Goal: Task Accomplishment & Management: Manage account settings

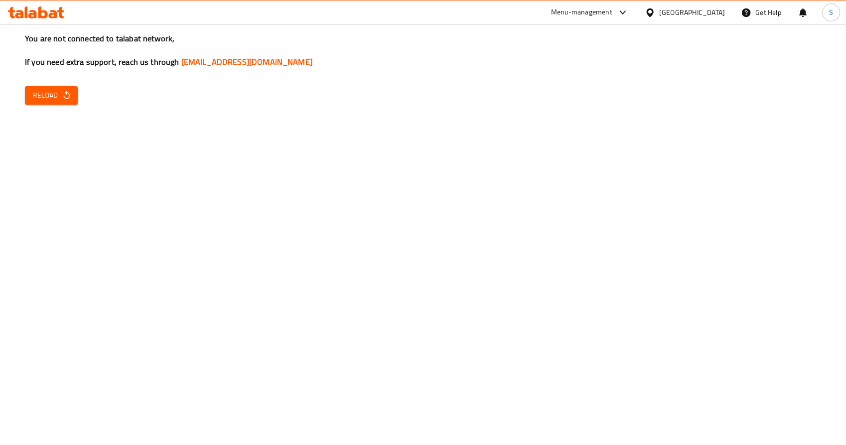
click at [612, 11] on div "Menu-management" at bounding box center [581, 12] width 61 height 12
click at [637, 117] on div "Restaurant-Management" at bounding box center [601, 110] width 149 height 23
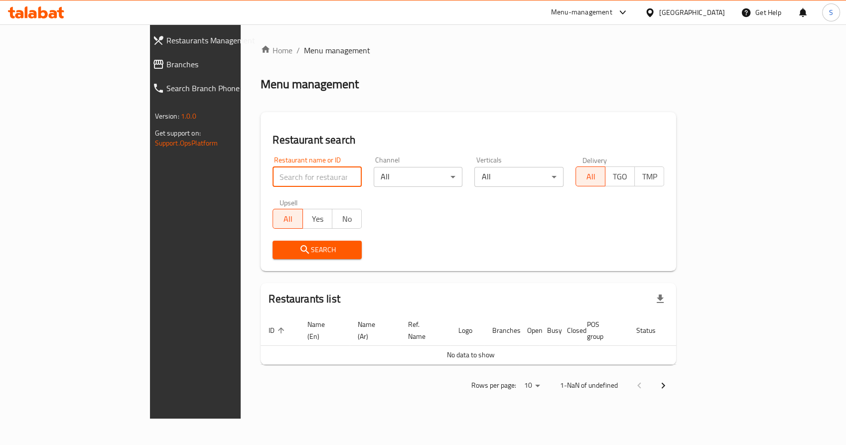
click at [288, 179] on input "search" at bounding box center [316, 177] width 89 height 20
type input "batteel bakery"
click at [299, 254] on icon "submit" at bounding box center [305, 250] width 12 height 12
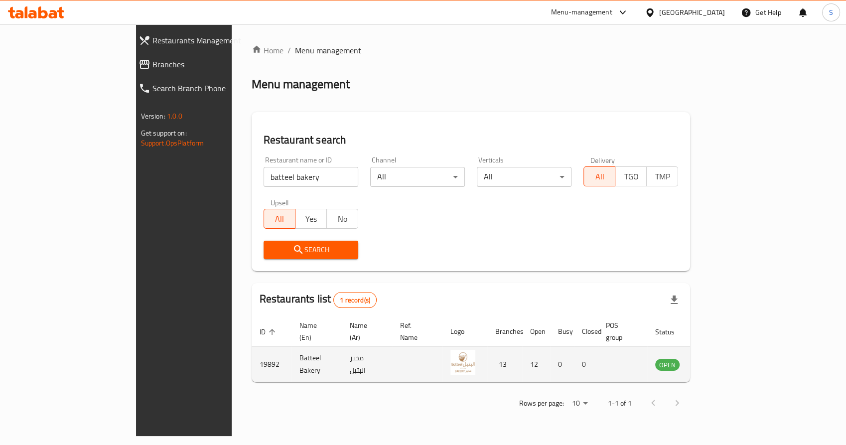
click at [719, 358] on icon "enhanced table" at bounding box center [713, 364] width 12 height 12
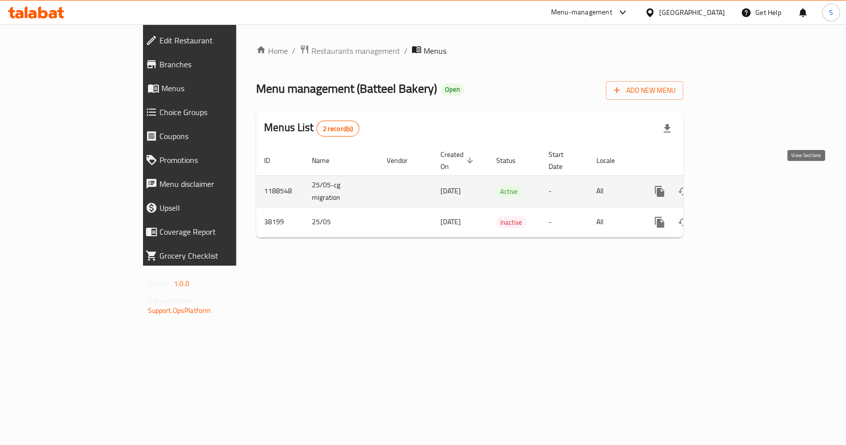
click at [736, 187] on icon "enhanced table" at bounding box center [731, 191] width 9 height 9
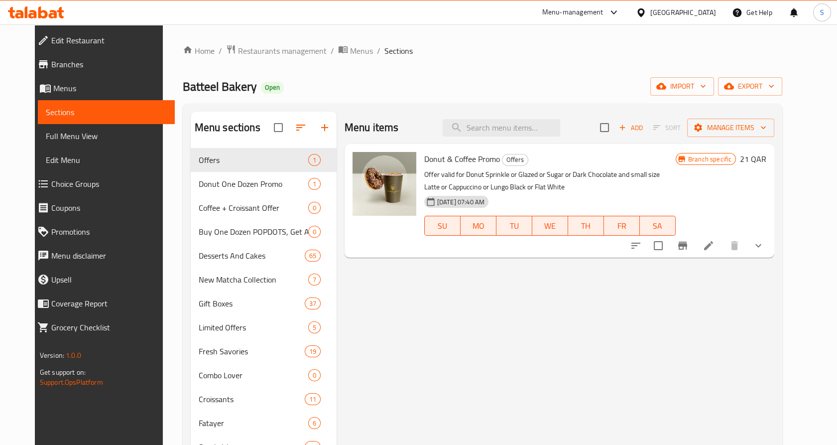
click at [531, 117] on div "Menu items Add Sort Manage items" at bounding box center [560, 128] width 430 height 32
click at [525, 128] on input "search" at bounding box center [502, 127] width 118 height 17
type input "tiramisu"
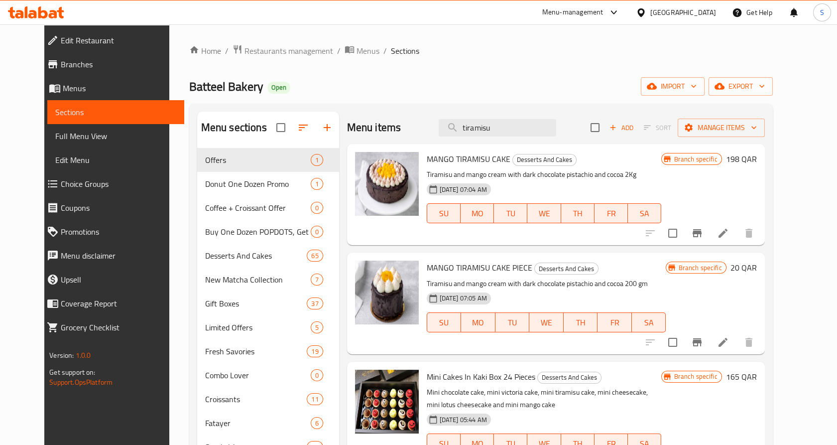
click at [728, 344] on icon at bounding box center [723, 342] width 9 height 9
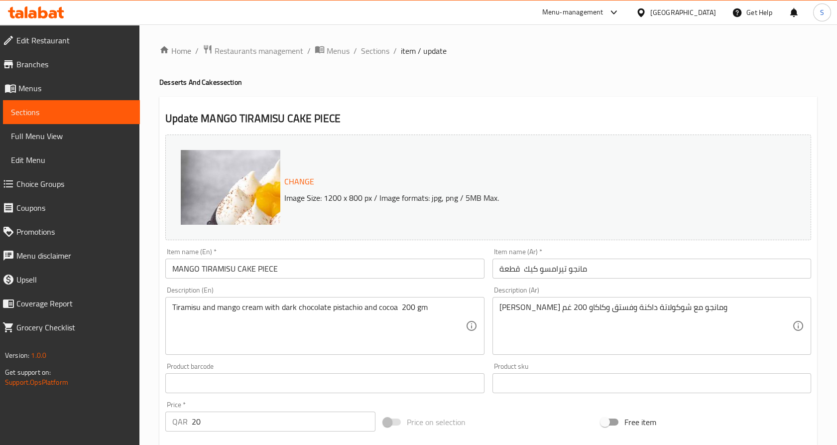
click at [299, 180] on span "Change" at bounding box center [299, 181] width 30 height 14
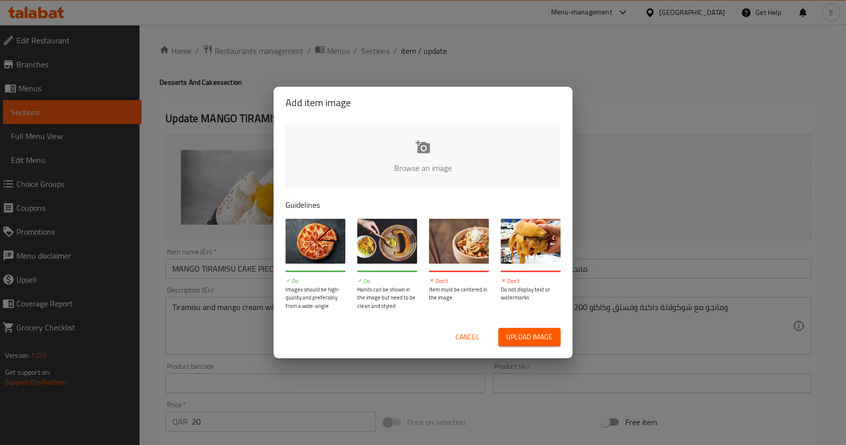
click at [414, 149] on input "file" at bounding box center [759, 170] width 948 height 93
click at [675, 203] on div "Add item image Browse an image Guidelines Do Images should be high-quality and …" at bounding box center [423, 222] width 846 height 445
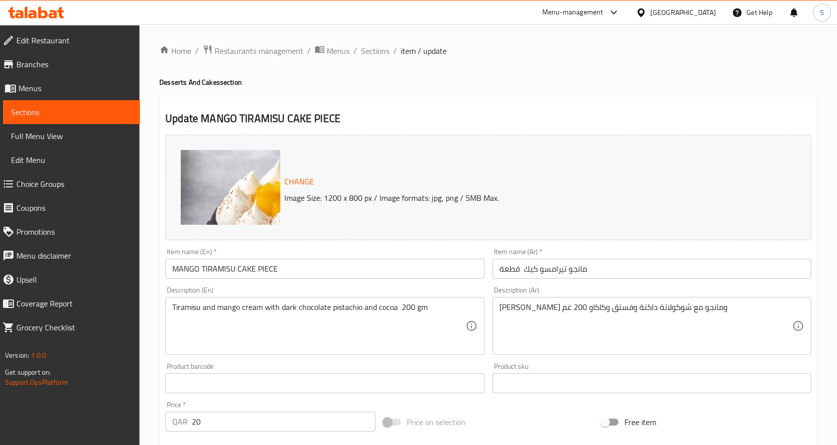
click at [309, 185] on span "Change" at bounding box center [299, 181] width 30 height 14
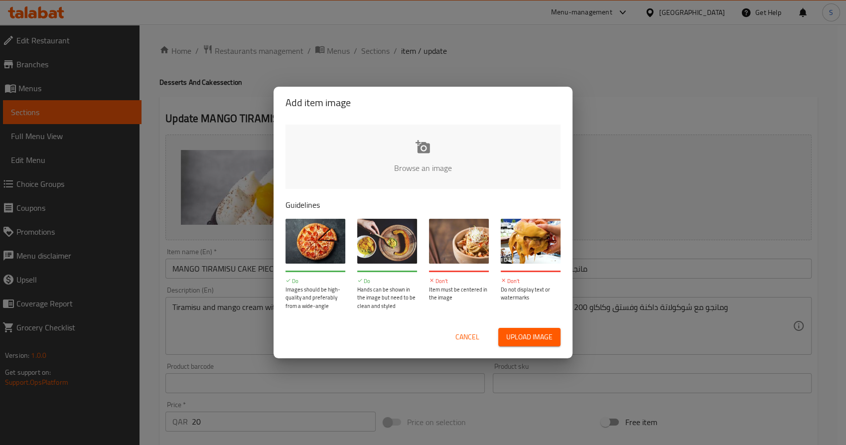
click at [461, 192] on div "Browse an image Guidelines Do Images should be high-quality and preferably from…" at bounding box center [422, 217] width 299 height 197
click at [463, 172] on input "file" at bounding box center [759, 170] width 948 height 93
click at [418, 155] on input "file" at bounding box center [759, 170] width 948 height 93
click at [397, 159] on input "file" at bounding box center [759, 170] width 948 height 93
click at [457, 162] on input "file" at bounding box center [759, 170] width 948 height 93
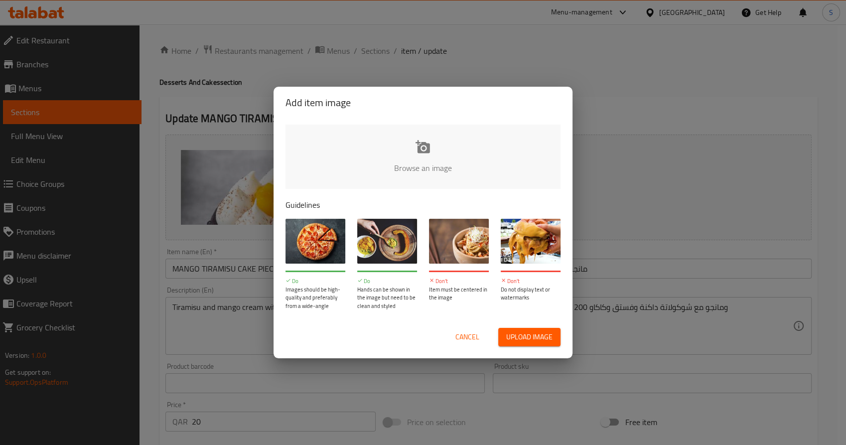
click at [450, 137] on input "file" at bounding box center [759, 170] width 948 height 93
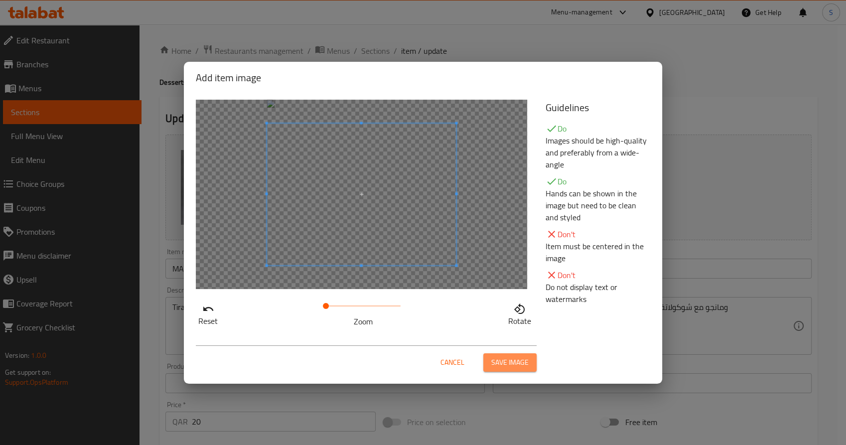
click at [524, 359] on span "Save image" at bounding box center [509, 362] width 37 height 12
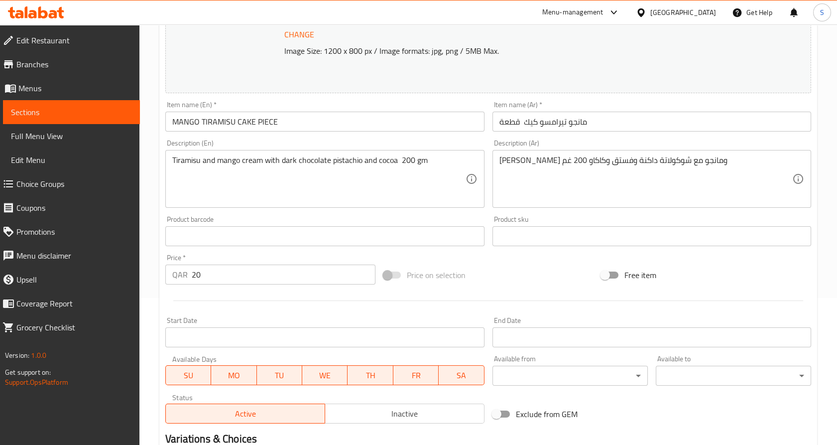
scroll to position [273, 0]
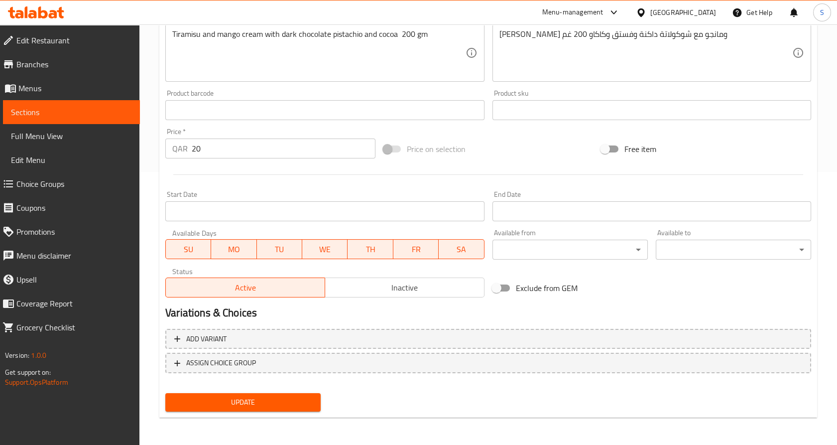
click at [307, 404] on span "Update" at bounding box center [242, 402] width 139 height 12
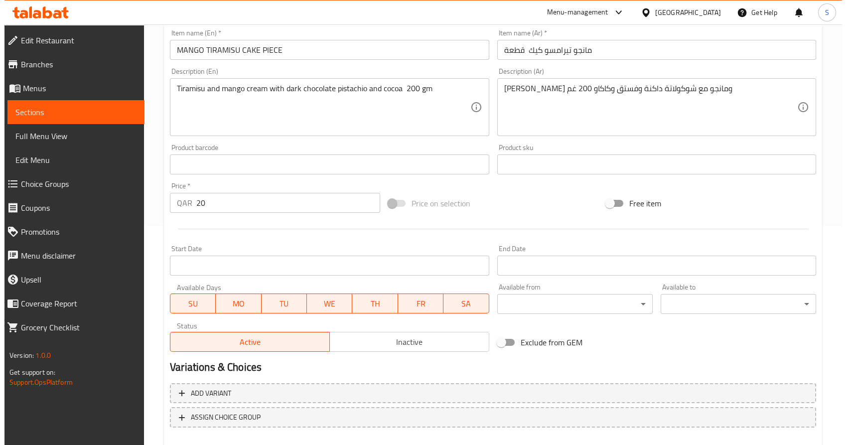
scroll to position [0, 0]
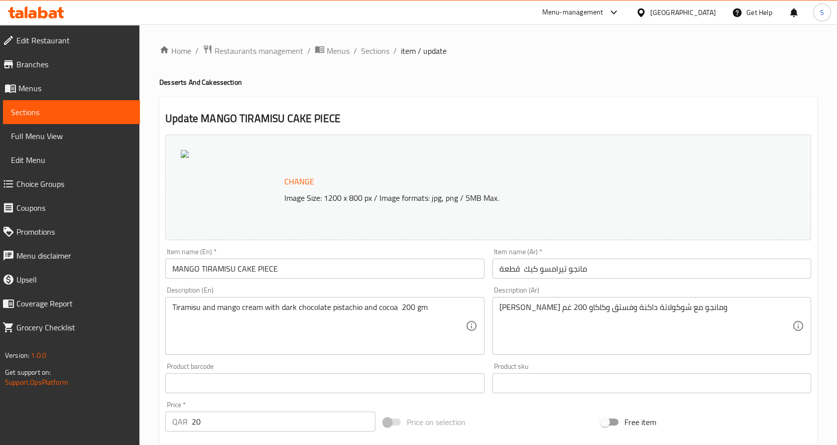
click at [301, 176] on span "Change" at bounding box center [299, 181] width 30 height 14
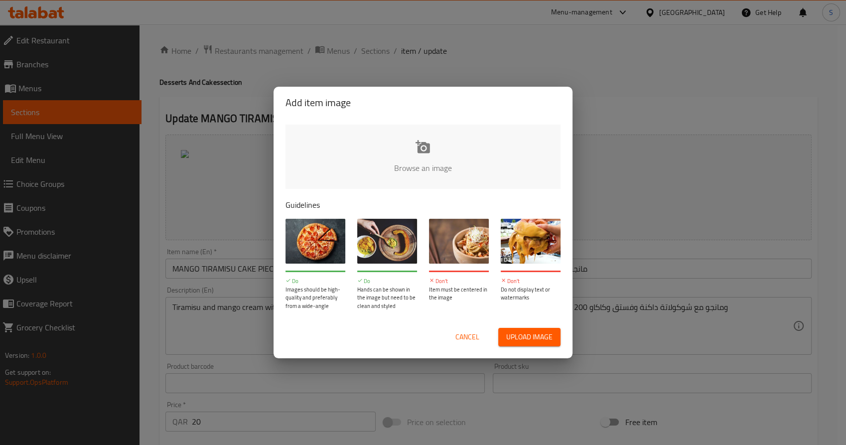
click at [434, 165] on input "file" at bounding box center [759, 170] width 948 height 93
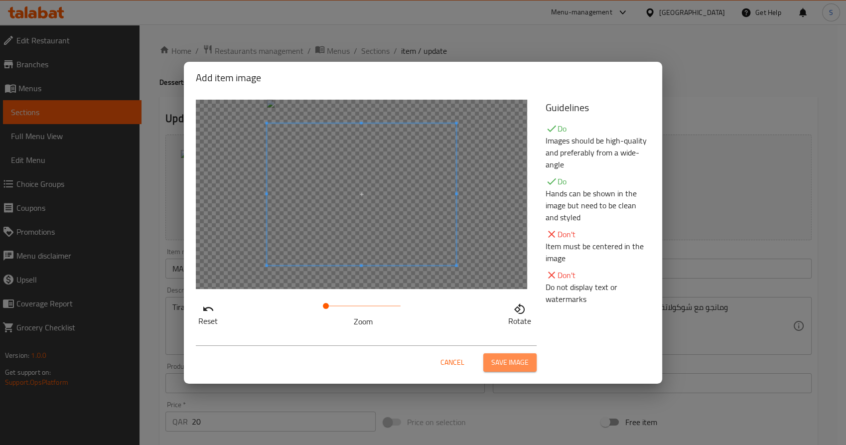
click at [518, 370] on button "Save image" at bounding box center [509, 362] width 53 height 18
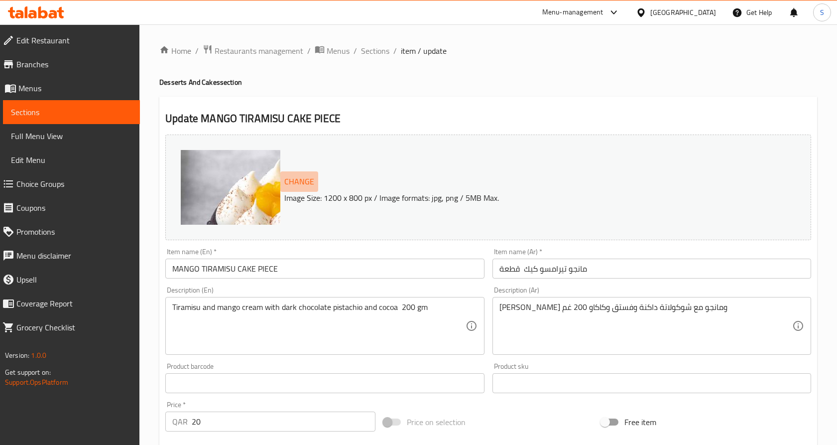
click at [305, 181] on span "Change" at bounding box center [299, 181] width 30 height 14
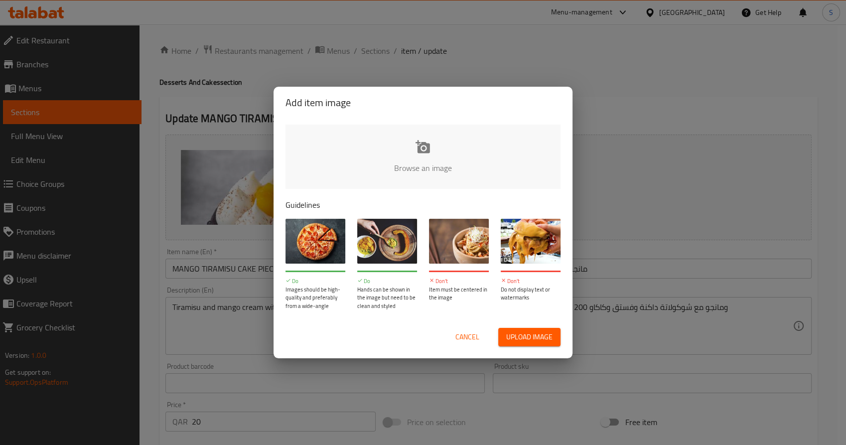
click at [403, 159] on input "file" at bounding box center [759, 170] width 948 height 93
type input "C:\fakepath\fdc93ce2-457f-413b-b3af-8d1852aec7eb_output (1).jpg"
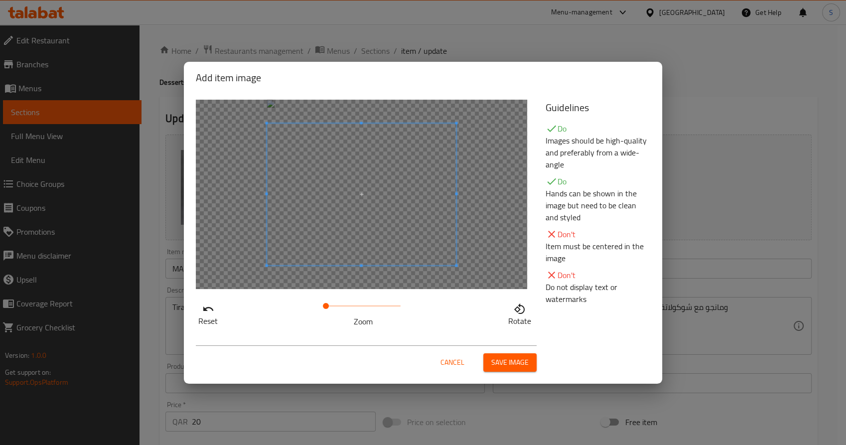
click at [507, 356] on span "Save image" at bounding box center [509, 362] width 37 height 12
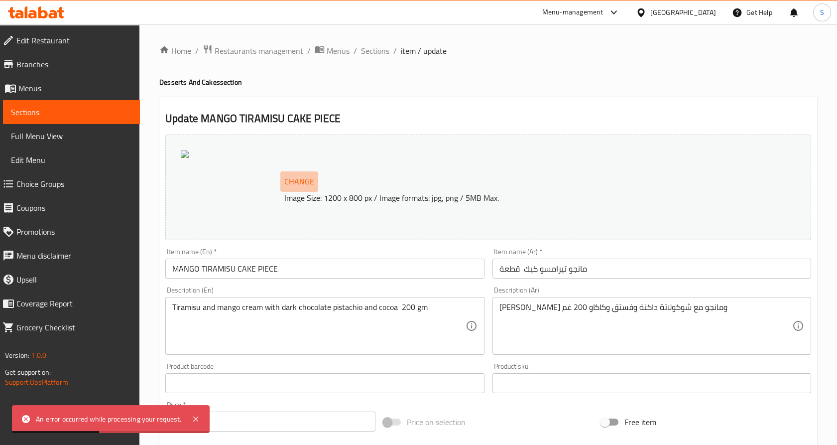
click at [294, 184] on span "Change" at bounding box center [299, 181] width 30 height 14
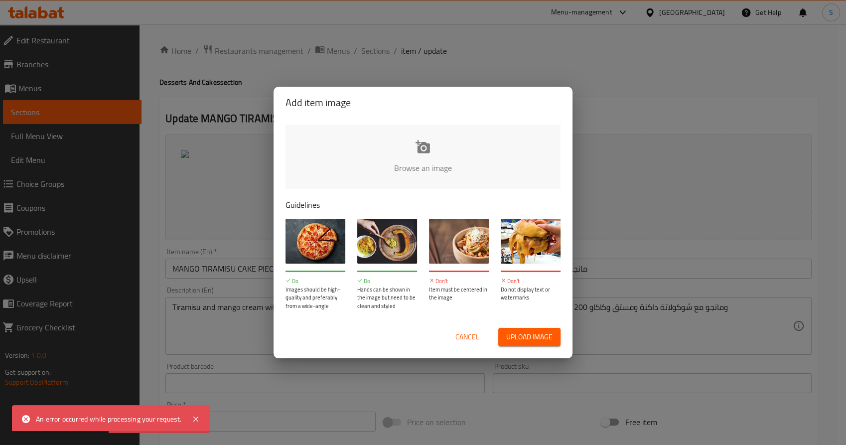
click at [406, 187] on input "file" at bounding box center [759, 170] width 948 height 93
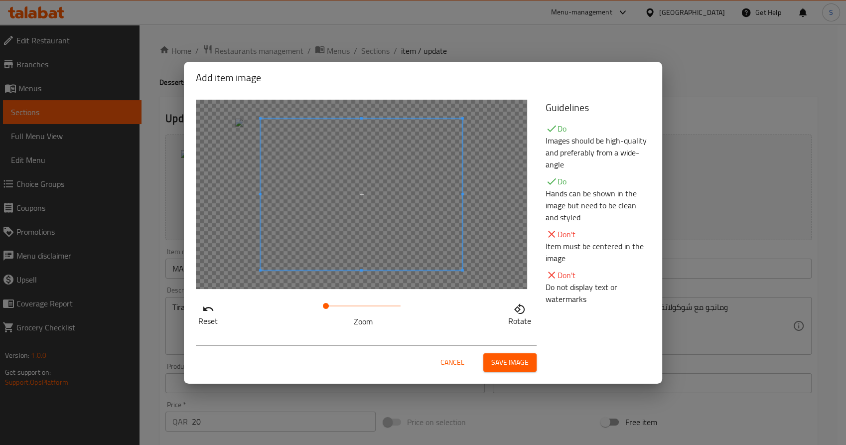
click at [328, 306] on span at bounding box center [326, 306] width 6 height 6
click at [341, 305] on span at bounding box center [363, 306] width 75 height 14
click at [359, 222] on span at bounding box center [344, 194] width 202 height 151
click at [364, 221] on span at bounding box center [346, 193] width 202 height 151
click at [517, 361] on span "Save image" at bounding box center [509, 362] width 37 height 12
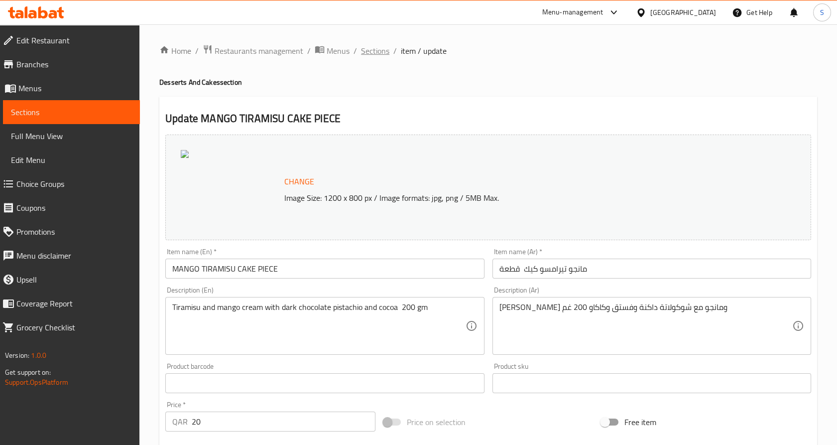
click at [367, 49] on span "Sections" at bounding box center [375, 51] width 28 height 12
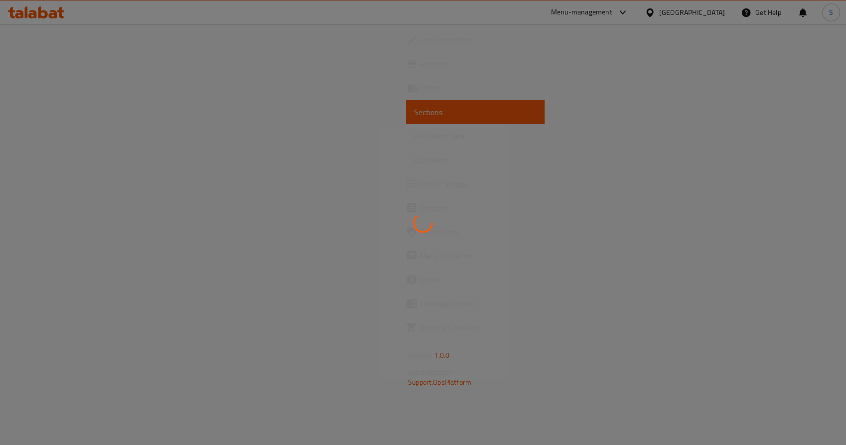
click at [19, 92] on div at bounding box center [423, 222] width 846 height 445
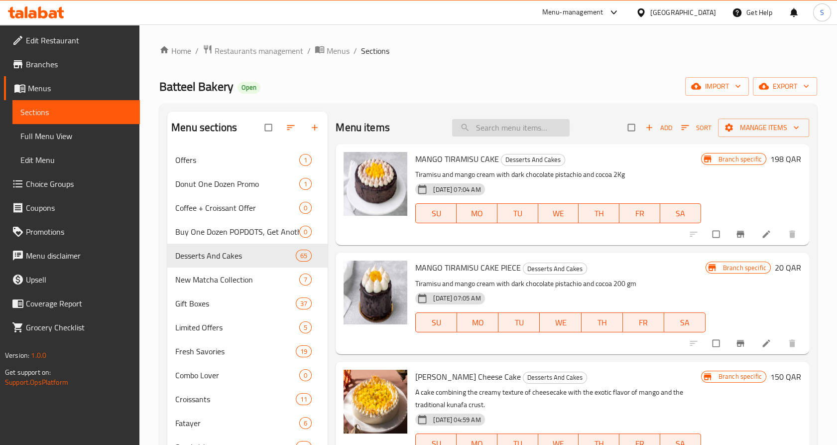
click at [502, 128] on input "search" at bounding box center [511, 127] width 118 height 17
click at [736, 232] on icon "Branch-specific-item" at bounding box center [741, 234] width 10 height 10
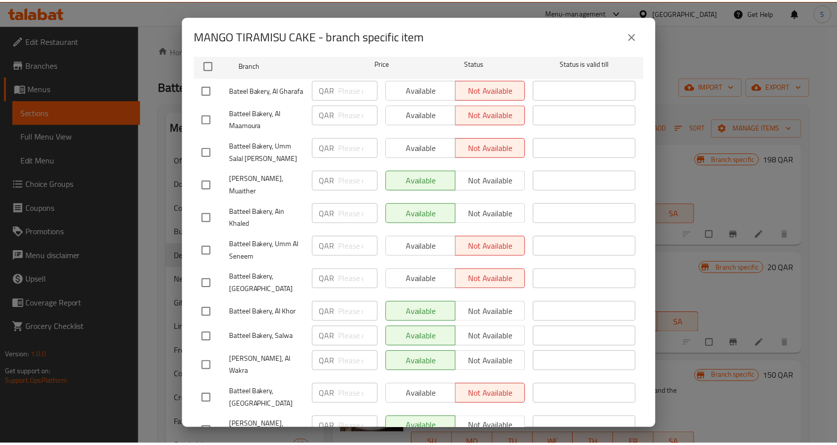
scroll to position [213, 0]
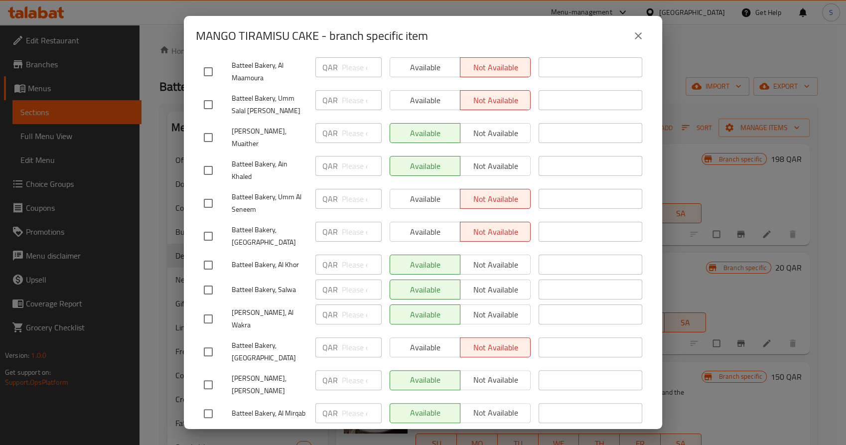
click at [639, 40] on icon "close" at bounding box center [638, 36] width 12 height 12
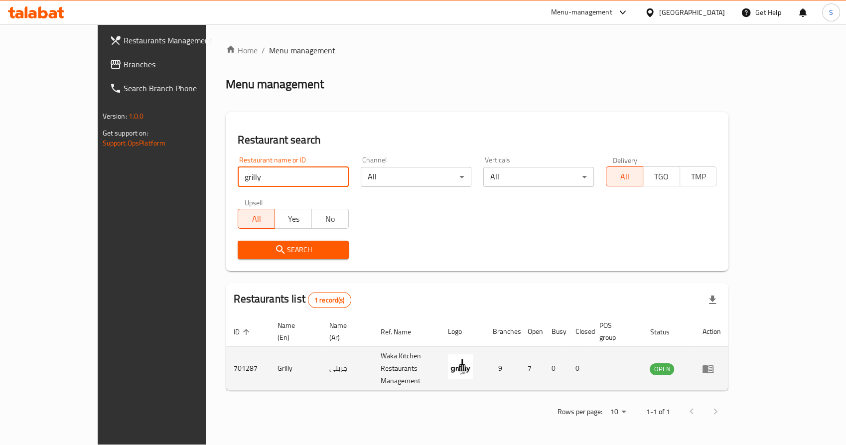
click at [226, 350] on td "701287" at bounding box center [248, 369] width 44 height 44
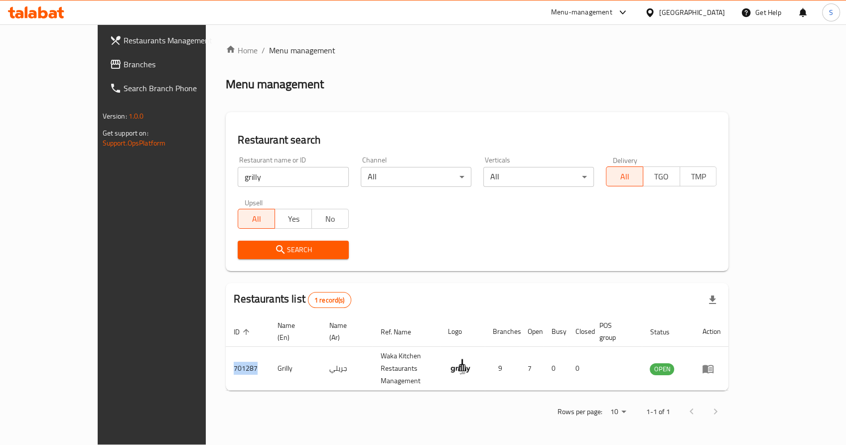
copy td "701287"
drag, startPoint x: 176, startPoint y: 179, endPoint x: 122, endPoint y: 176, distance: 54.4
click at [122, 176] on div "Restaurants Management Branches Search Branch Phone Version: 1.0.0 Get support …" at bounding box center [423, 234] width 651 height 420
type input "crunchy bird"
click button "Search" at bounding box center [293, 250] width 111 height 18
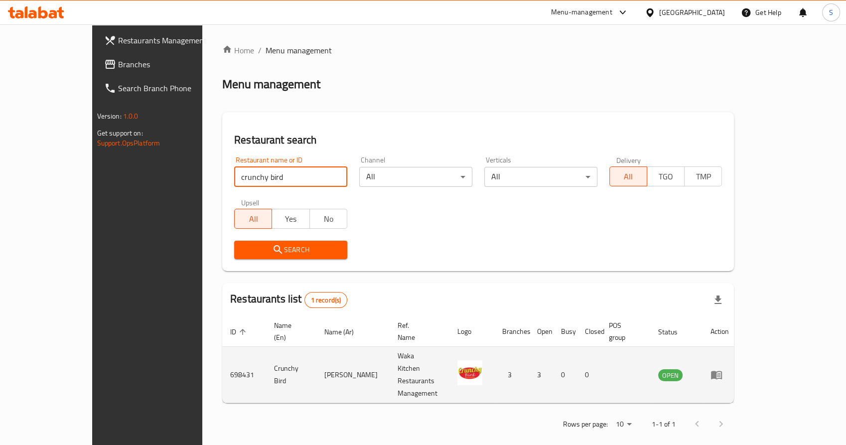
click at [222, 360] on td "698431" at bounding box center [244, 375] width 44 height 56
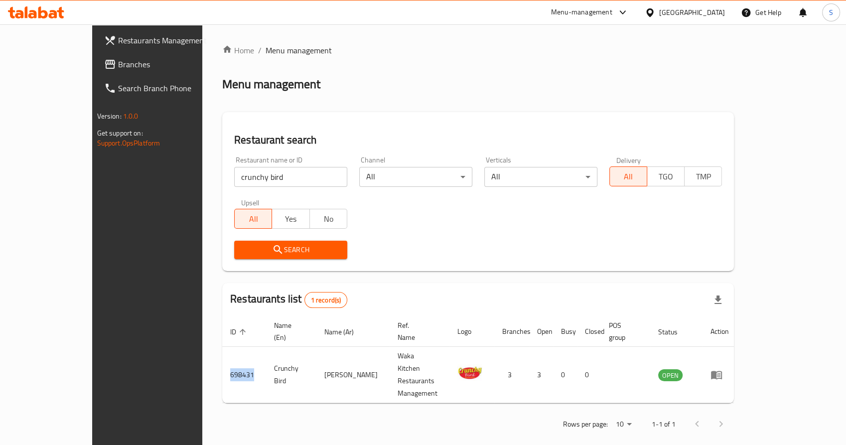
copy td "698431"
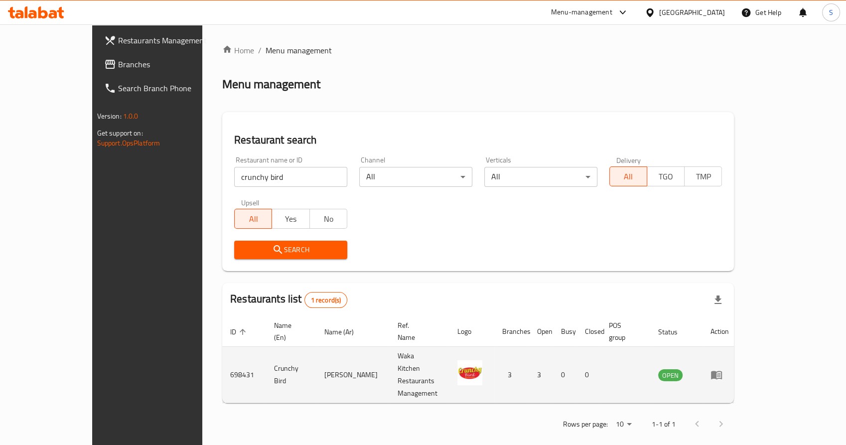
click at [266, 355] on td "Crunchy Bird" at bounding box center [291, 375] width 50 height 56
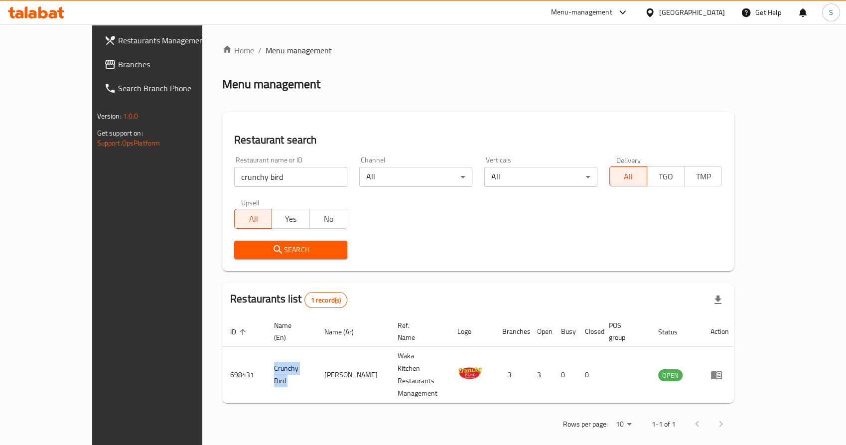
copy td "Crunchy Bird"
